Goal: Transaction & Acquisition: Purchase product/service

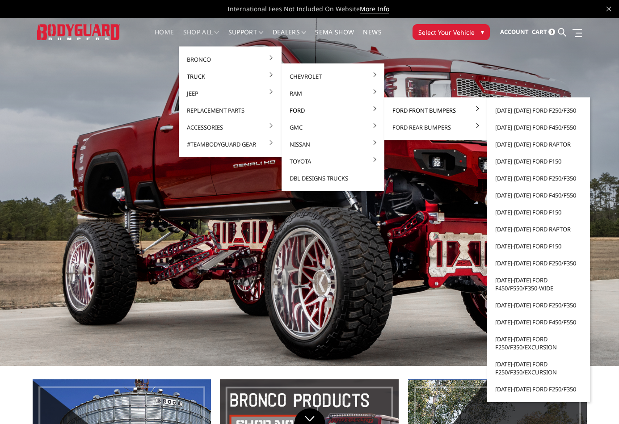
click at [406, 109] on link "Ford Front Bumpers" at bounding box center [436, 110] width 96 height 17
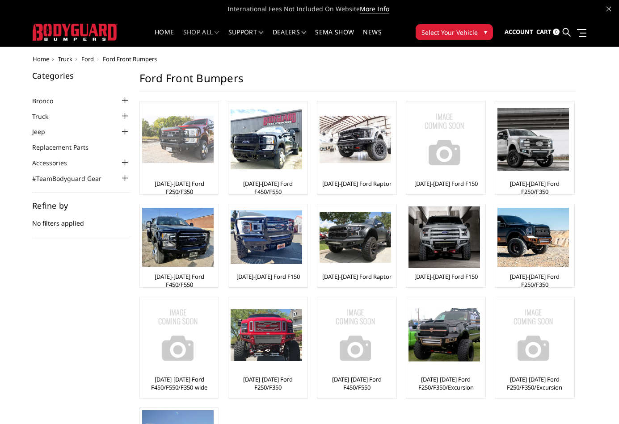
click at [180, 145] on img at bounding box center [178, 140] width 72 height 48
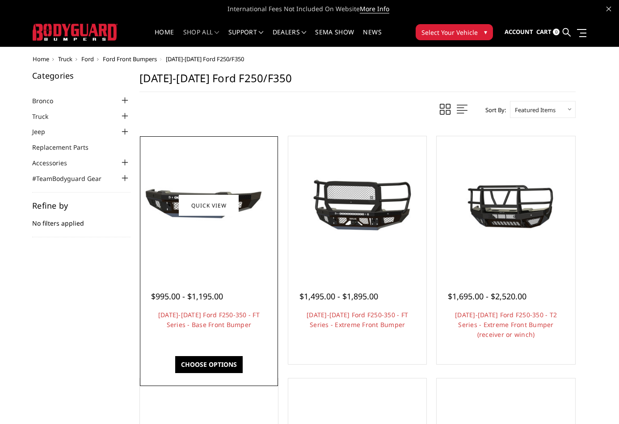
click at [244, 243] on div at bounding box center [209, 206] width 134 height 134
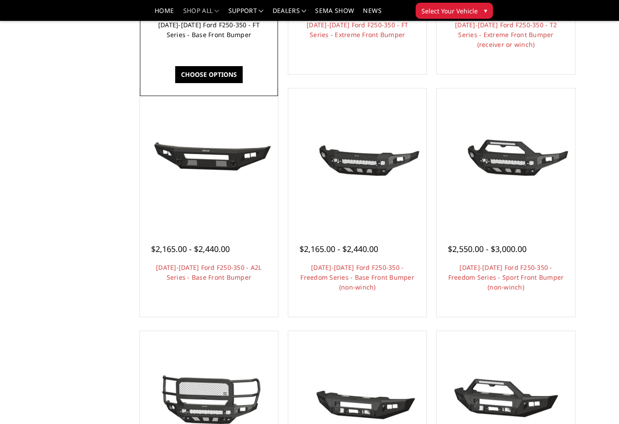
scroll to position [264, 0]
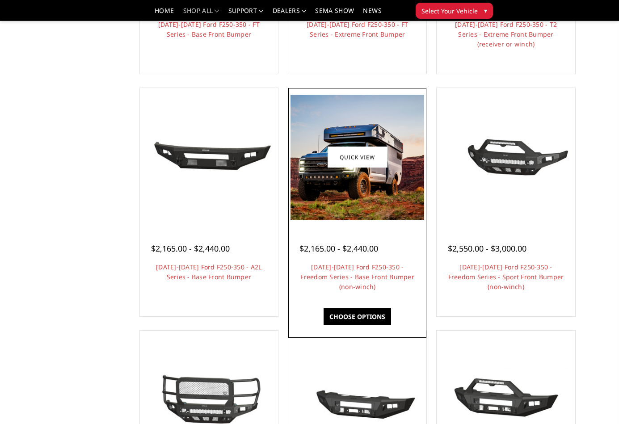
click at [355, 182] on img at bounding box center [358, 157] width 134 height 125
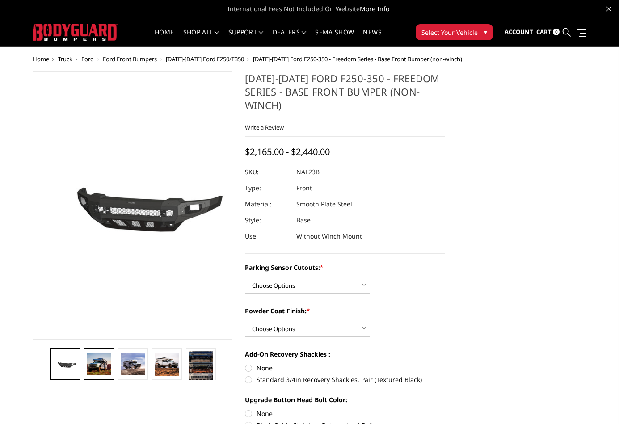
click at [94, 364] on img at bounding box center [99, 364] width 24 height 23
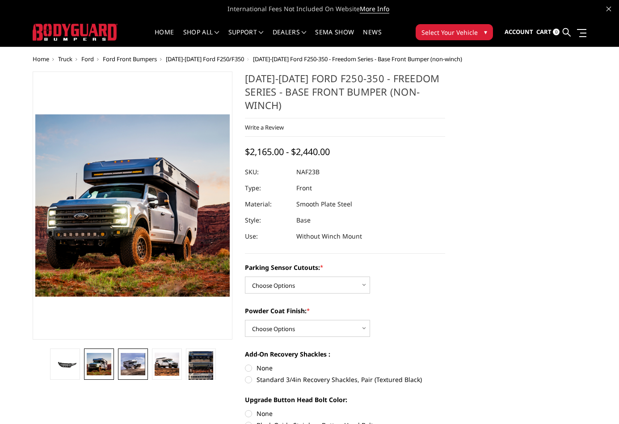
click at [143, 367] on img at bounding box center [133, 364] width 24 height 22
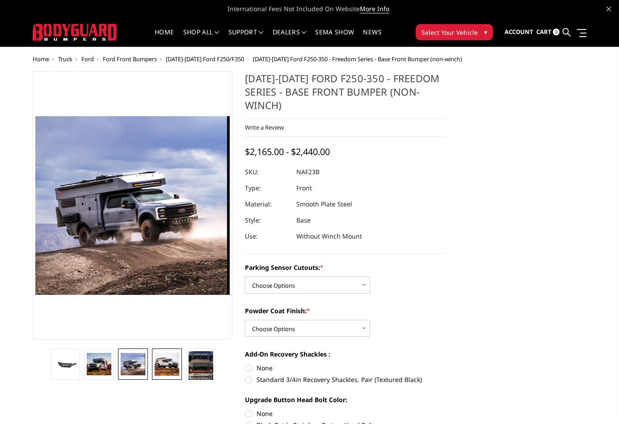
click at [163, 372] on img at bounding box center [167, 364] width 24 height 23
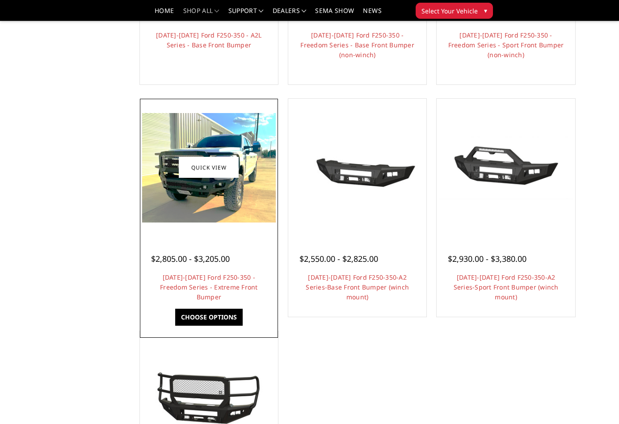
scroll to position [497, 0]
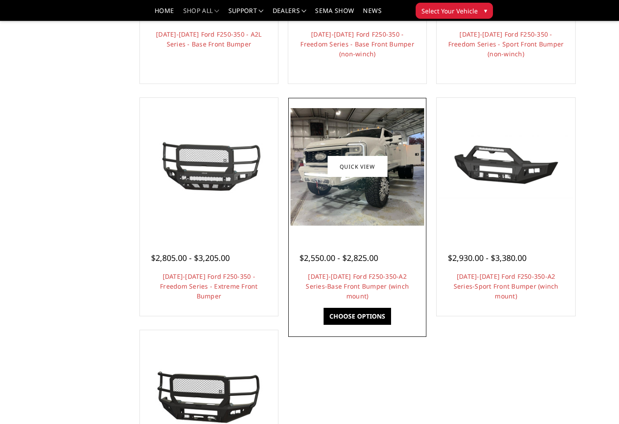
click at [332, 211] on img at bounding box center [358, 167] width 134 height 118
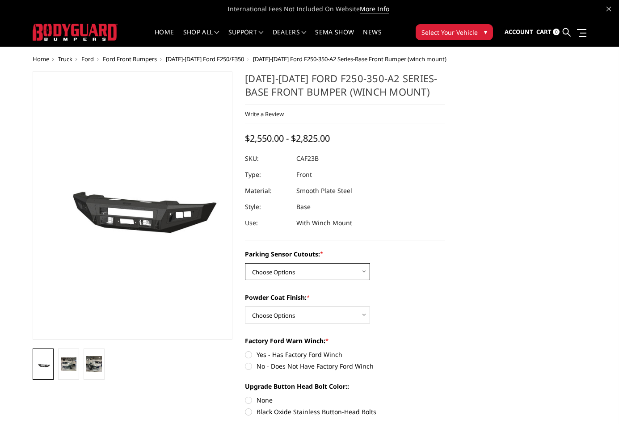
select select "2399"
select select "2400"
click at [292, 351] on label "Yes - Has Factory Ford Winch" at bounding box center [345, 354] width 200 height 9
click at [245, 351] on input "Yes - Has Factory Ford Winch" at bounding box center [245, 350] width 0 height 0
radio input "true"
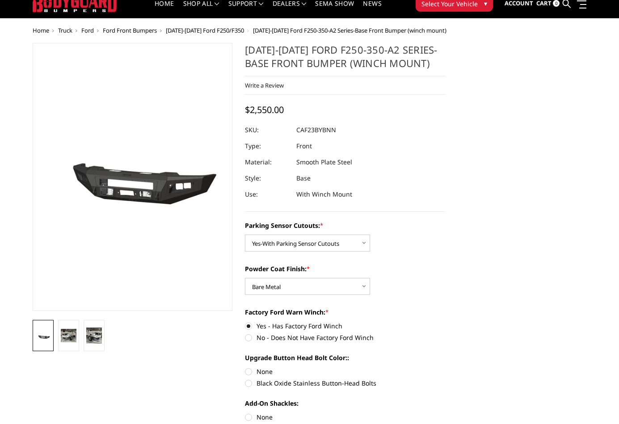
scroll to position [31, 0]
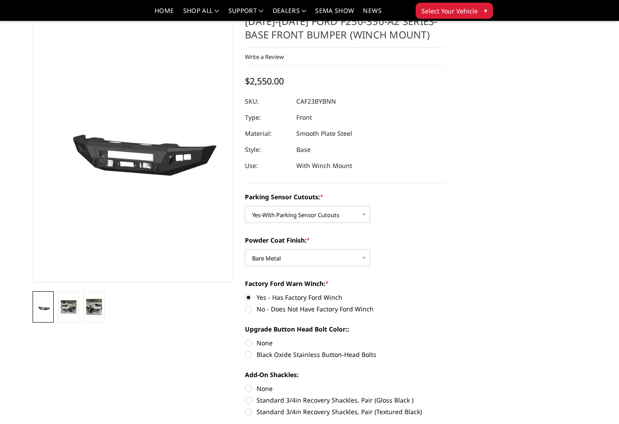
click at [324, 356] on label "Black Oxide Stainless Button-Head Bolts" at bounding box center [345, 354] width 200 height 9
click at [445, 339] on input "Black Oxide Stainless Button-Head Bolts" at bounding box center [445, 338] width 0 height 0
radio input "true"
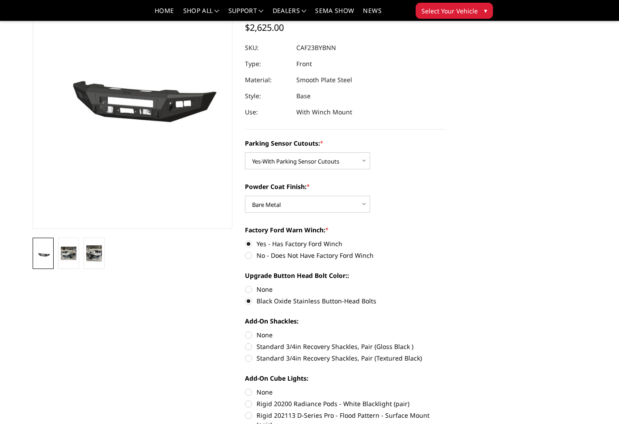
scroll to position [86, 0]
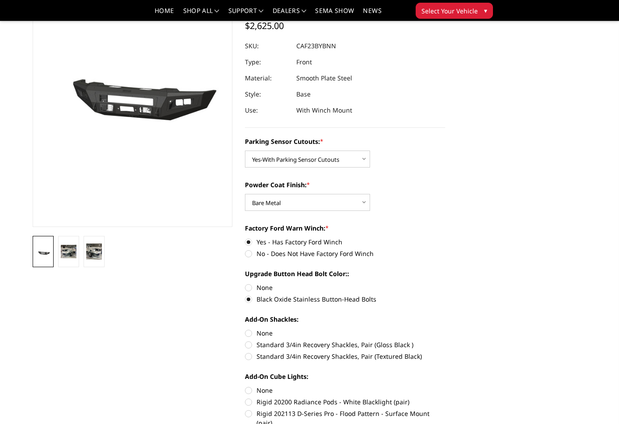
click at [268, 330] on label "None" at bounding box center [345, 333] width 200 height 9
click at [245, 329] on input "None" at bounding box center [245, 329] width 0 height 0
radio input "true"
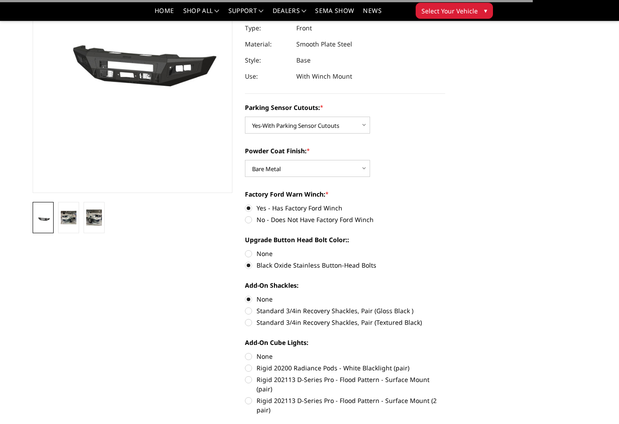
scroll to position [125, 0]
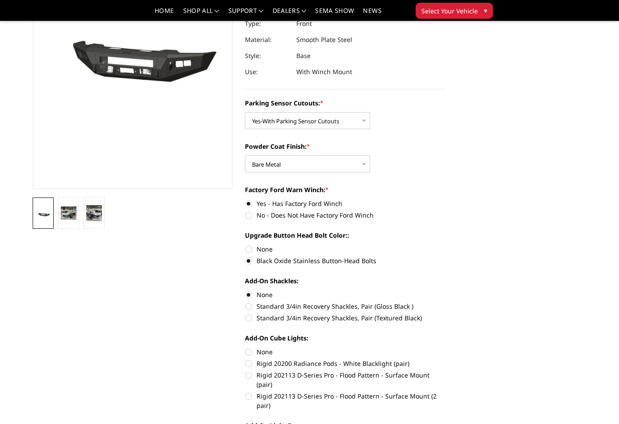
click at [262, 352] on label "None" at bounding box center [345, 351] width 200 height 9
click at [245, 348] on input "None" at bounding box center [245, 347] width 0 height 0
radio input "true"
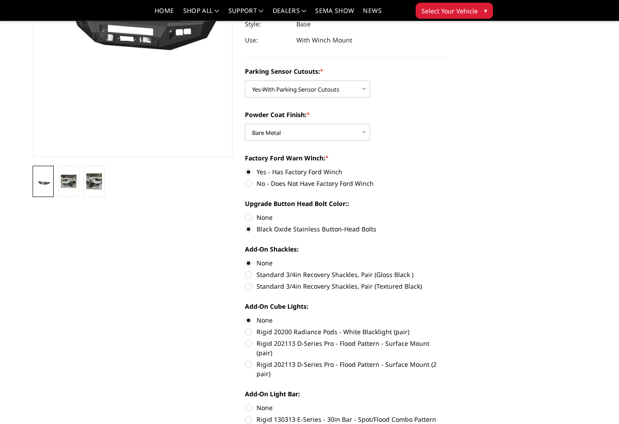
scroll to position [173, 0]
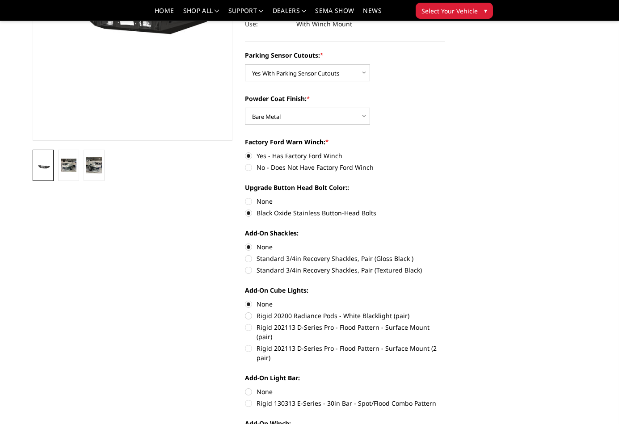
click at [254, 387] on label "None" at bounding box center [345, 391] width 200 height 9
click at [245, 387] on input "None" at bounding box center [245, 387] width 0 height 0
radio input "true"
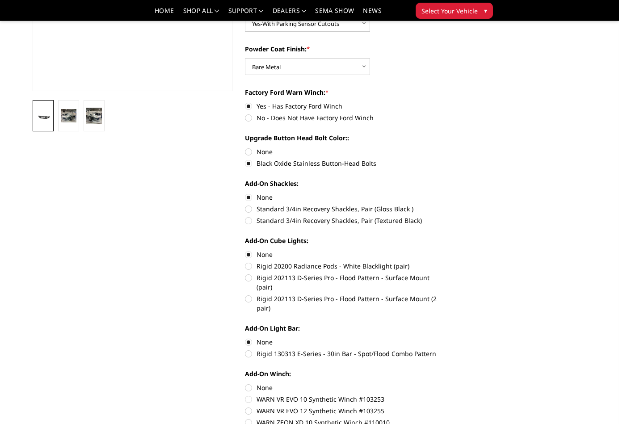
scroll to position [229, 0]
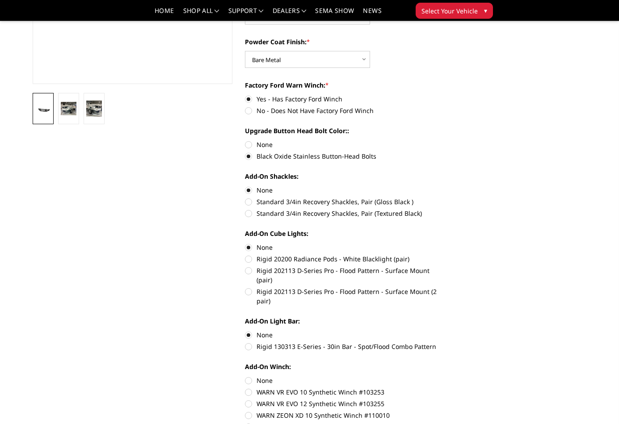
click at [254, 376] on label "None" at bounding box center [345, 380] width 200 height 9
click at [245, 376] on input "None" at bounding box center [245, 376] width 0 height 0
radio input "true"
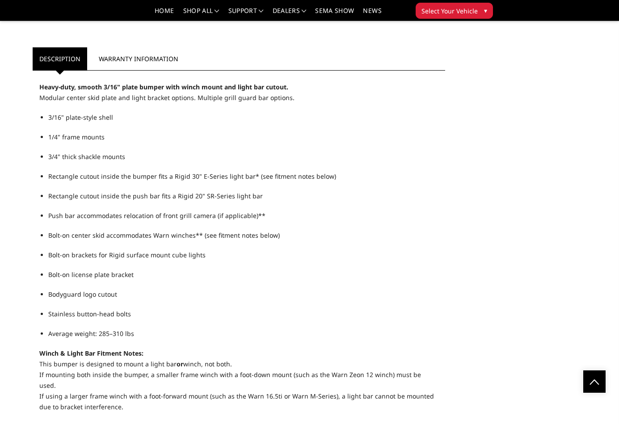
scroll to position [492, 0]
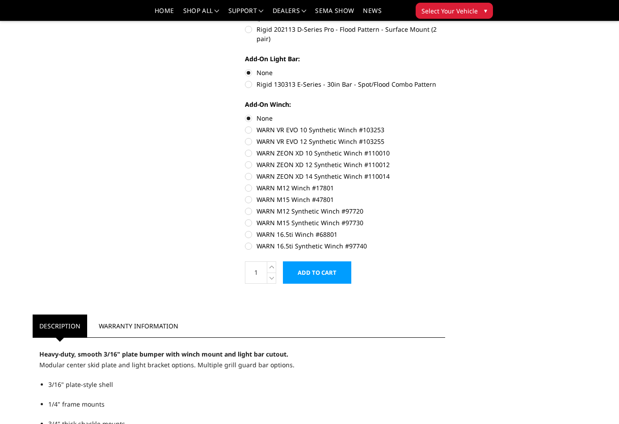
click at [304, 262] on input "Add to Cart" at bounding box center [317, 273] width 68 height 22
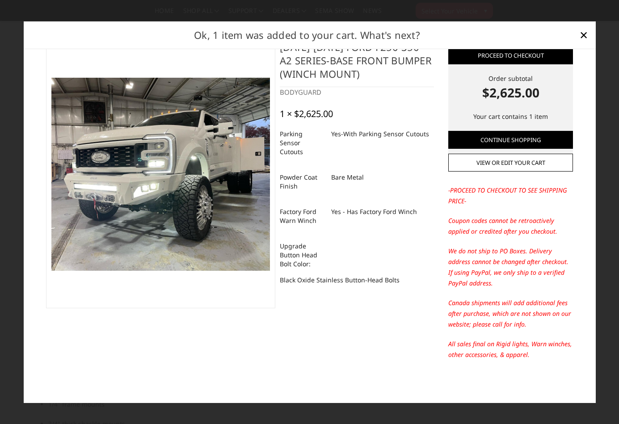
scroll to position [23, 0]
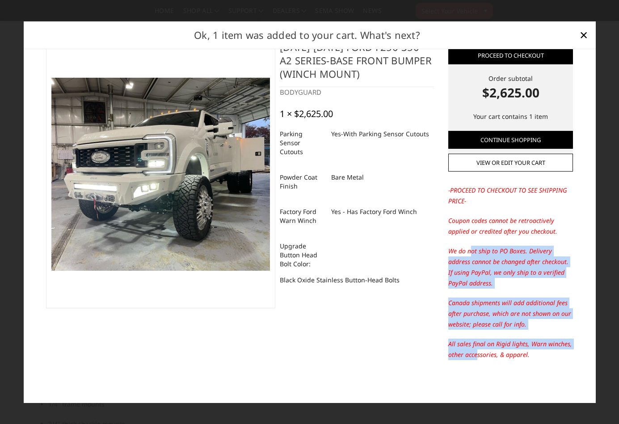
drag, startPoint x: 469, startPoint y: 247, endPoint x: 477, endPoint y: 356, distance: 109.0
click at [477, 356] on div "-PROCEED TO CHECKOUT TO SEE SHIPPING PRICE- Coupon codes cannot be retroactivel…" at bounding box center [510, 277] width 125 height 184
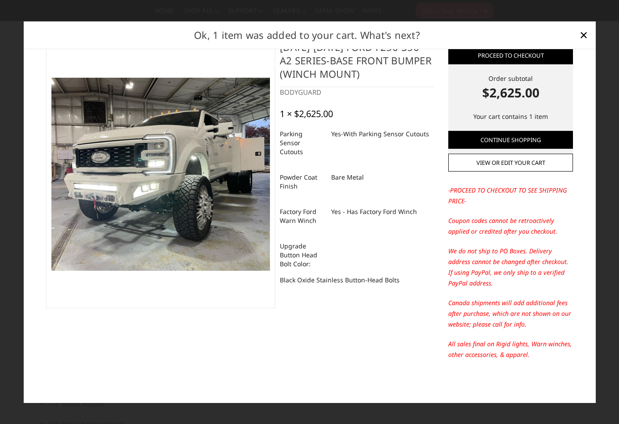
click at [477, 356] on p "All sales final on Rigid lights, Warn winches, other accessories, & apparel." at bounding box center [510, 349] width 125 height 21
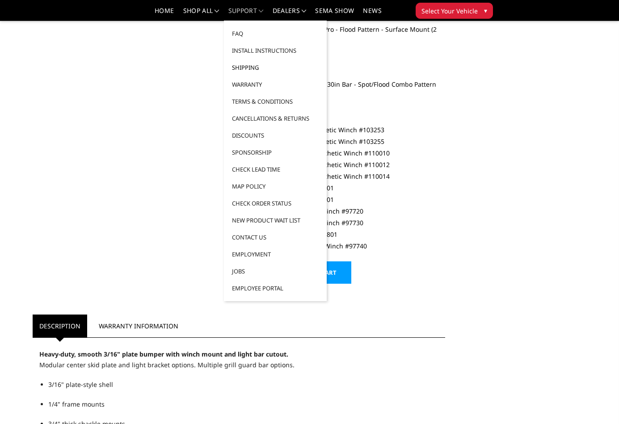
click at [240, 64] on link "Shipping" at bounding box center [276, 67] width 96 height 17
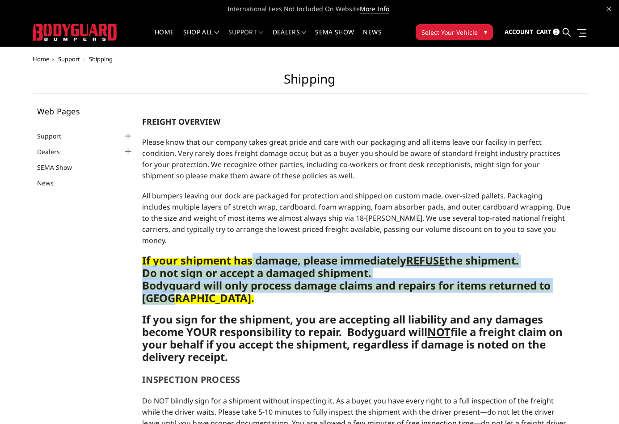
drag, startPoint x: 254, startPoint y: 247, endPoint x: 266, endPoint y: 286, distance: 40.7
click at [266, 286] on p "If your shipment has damage, please immediately REFUSE the shipment. Do not sig…" at bounding box center [356, 280] width 429 height 50
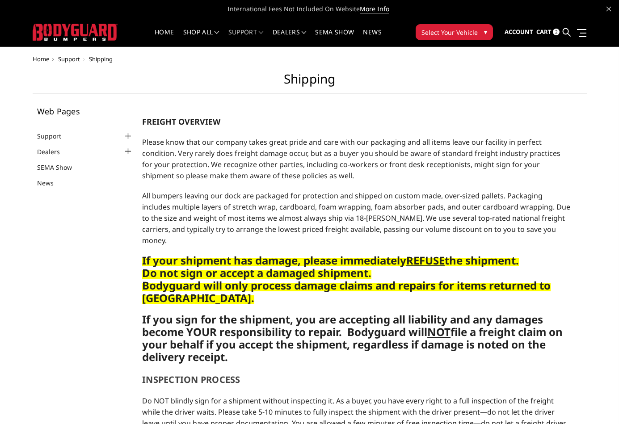
click at [550, 32] on span "Cart" at bounding box center [544, 32] width 15 height 8
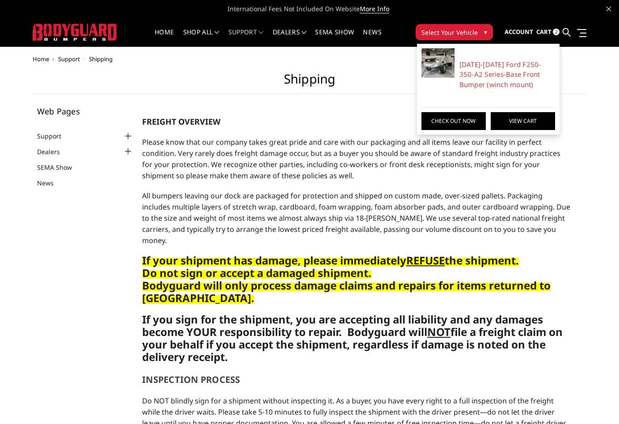
click at [520, 121] on link "View Cart" at bounding box center [523, 121] width 64 height 18
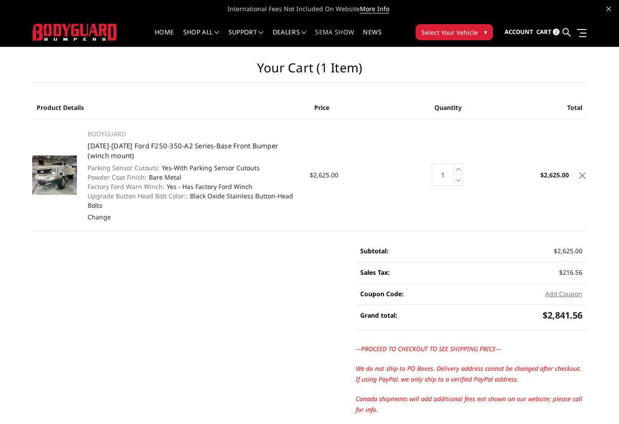
click at [338, 30] on link "SEMA Show" at bounding box center [334, 37] width 39 height 17
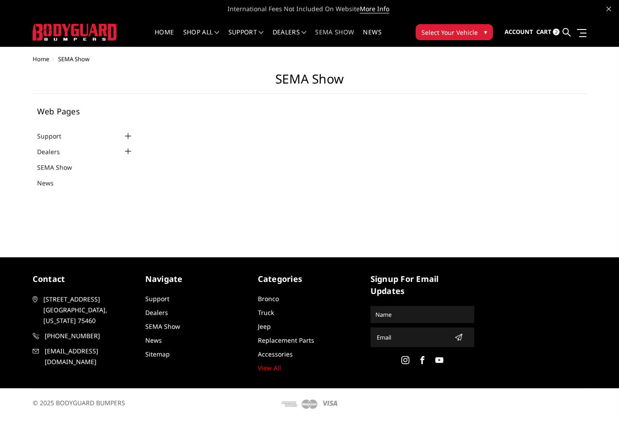
select select "US"
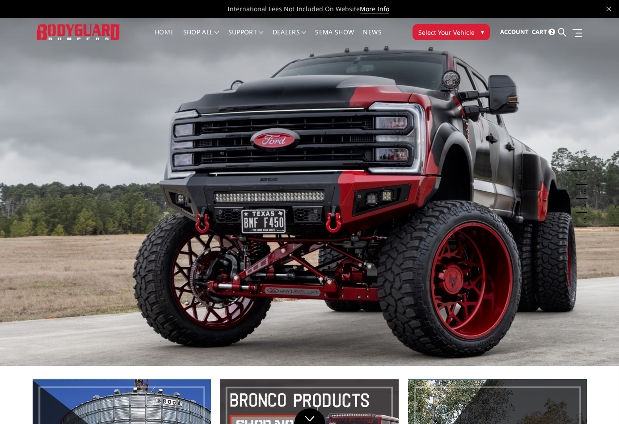
click at [449, 40] on div "Home shop all Bronco [DATE]-[DATE] Bronco Front [DATE]-[DATE] Bronco Rear [DATE…" at bounding box center [309, 32] width 361 height 29
click at [430, 33] on span "Select Your Vehicle" at bounding box center [446, 32] width 56 height 9
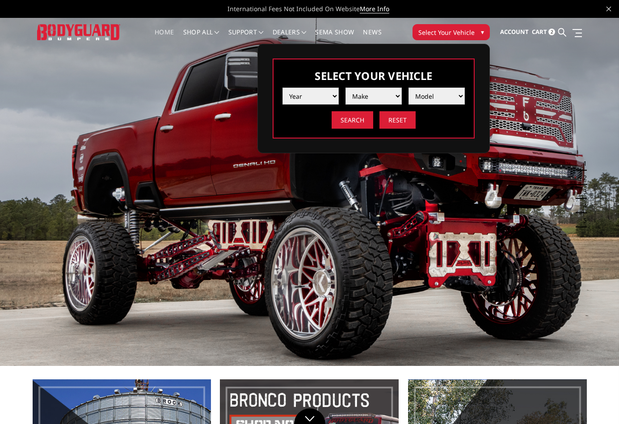
click at [305, 93] on select "Year 2025 2024 2023 2022 2021 2020 2019 2018 2017 2016 2015 2014 2013 2012 2011…" at bounding box center [311, 96] width 56 height 17
select select "yr_2025"
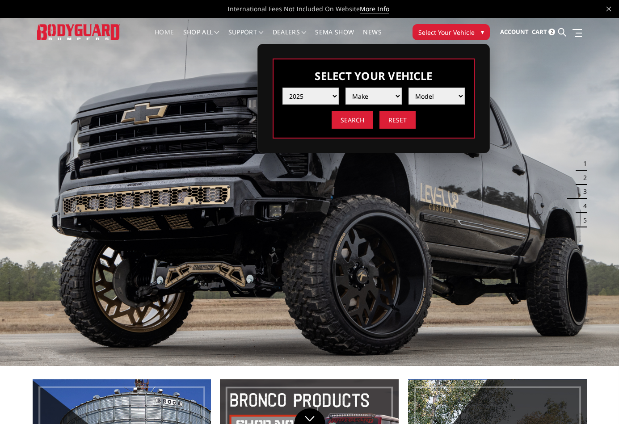
select select "mk_ford"
click at [422, 98] on select "Model F150 F150 Raptor F250 / F350 F450 F550" at bounding box center [437, 96] width 56 height 17
select select "md_f250-f350"
click at [402, 123] on input "Reset" at bounding box center [398, 119] width 36 height 17
select select "-1"
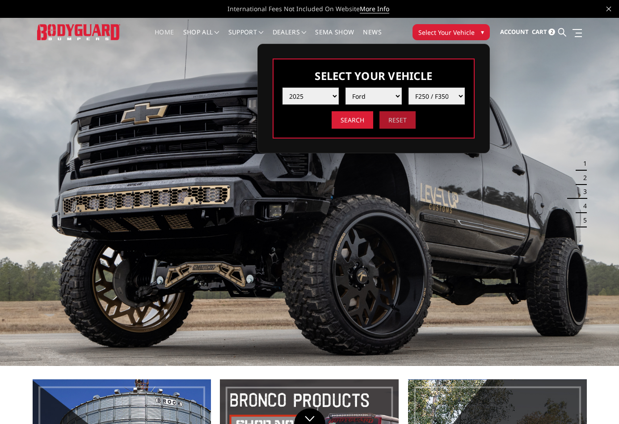
select select "-1"
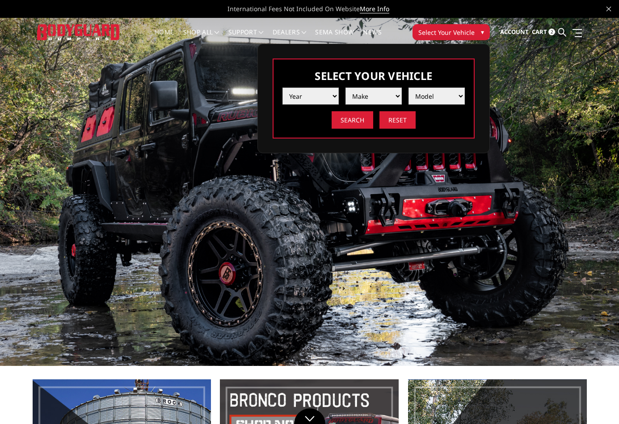
click at [318, 93] on select "Year 2025 2024 2023 2022 2021 2020 2019 2018 2017 2016 2015 2014 2013 2012 2011…" at bounding box center [311, 96] width 56 height 17
select select "yr_2025"
select select "mk_ford"
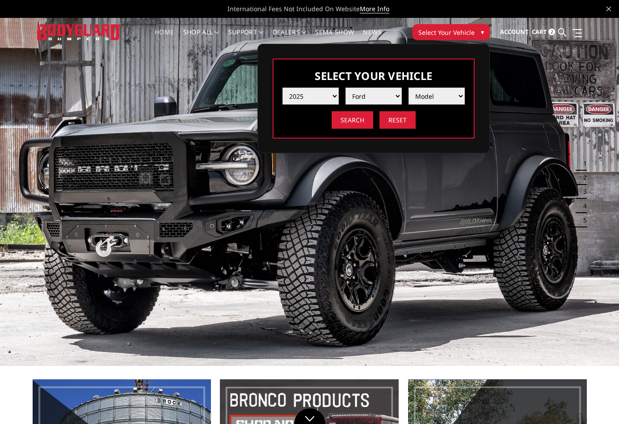
select select "md_f250-f350"
click at [357, 128] on input "Search" at bounding box center [353, 119] width 42 height 17
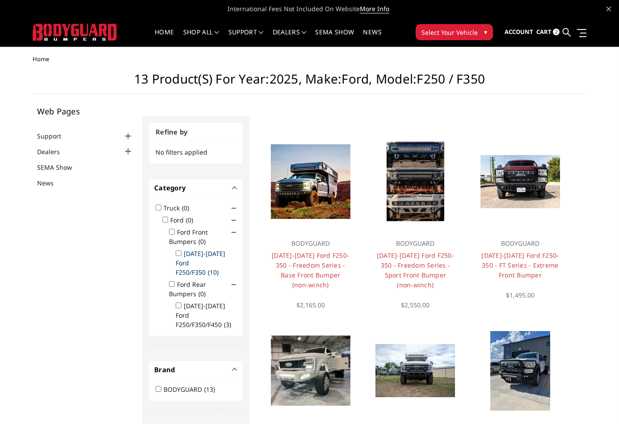
click at [204, 255] on label "[DATE]-[DATE] Ford F250/F350 (10)" at bounding box center [201, 262] width 50 height 27
click at [182, 255] on input "[DATE]-[DATE] Ford F250/F350 (10)" at bounding box center [179, 253] width 6 height 6
checkbox input "true"
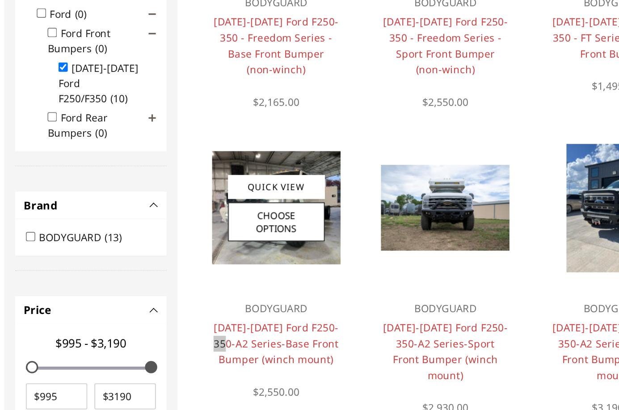
scroll to position [92, 0]
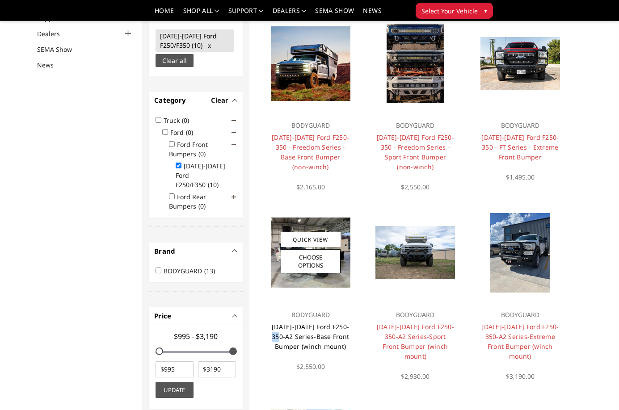
click at [320, 329] on link "[DATE]-[DATE] Ford F250-350-A2 Series-Base Front Bumper (winch mount)" at bounding box center [310, 337] width 77 height 28
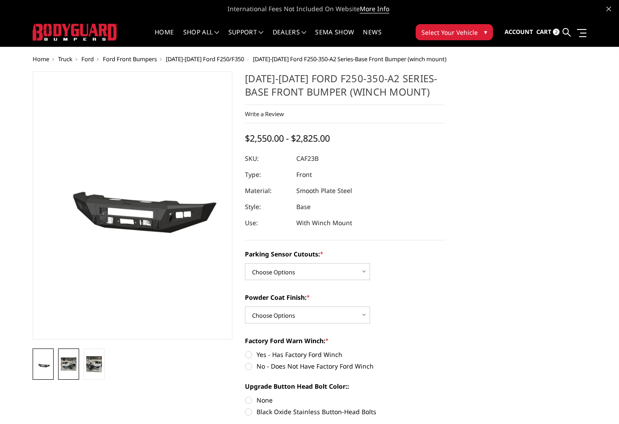
click at [76, 361] on img at bounding box center [69, 365] width 16 height 14
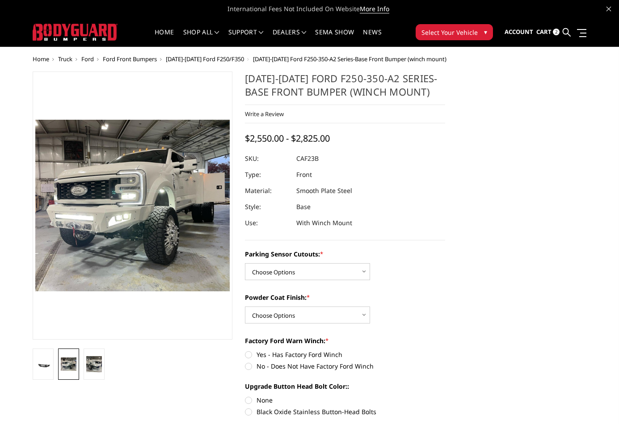
click at [105, 365] on li at bounding box center [93, 364] width 25 height 31
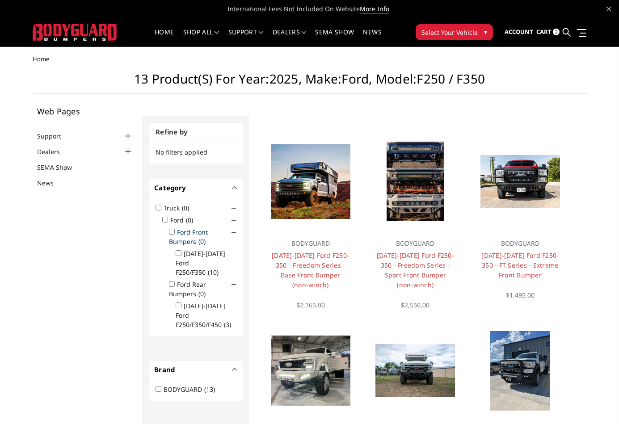
click at [200, 232] on label "Ford Front Bumpers (0)" at bounding box center [190, 237] width 42 height 18
click at [175, 232] on input "Ford Front Bumpers (0)" at bounding box center [172, 232] width 6 height 6
checkbox input "true"
